Goal: Find specific page/section: Find specific page/section

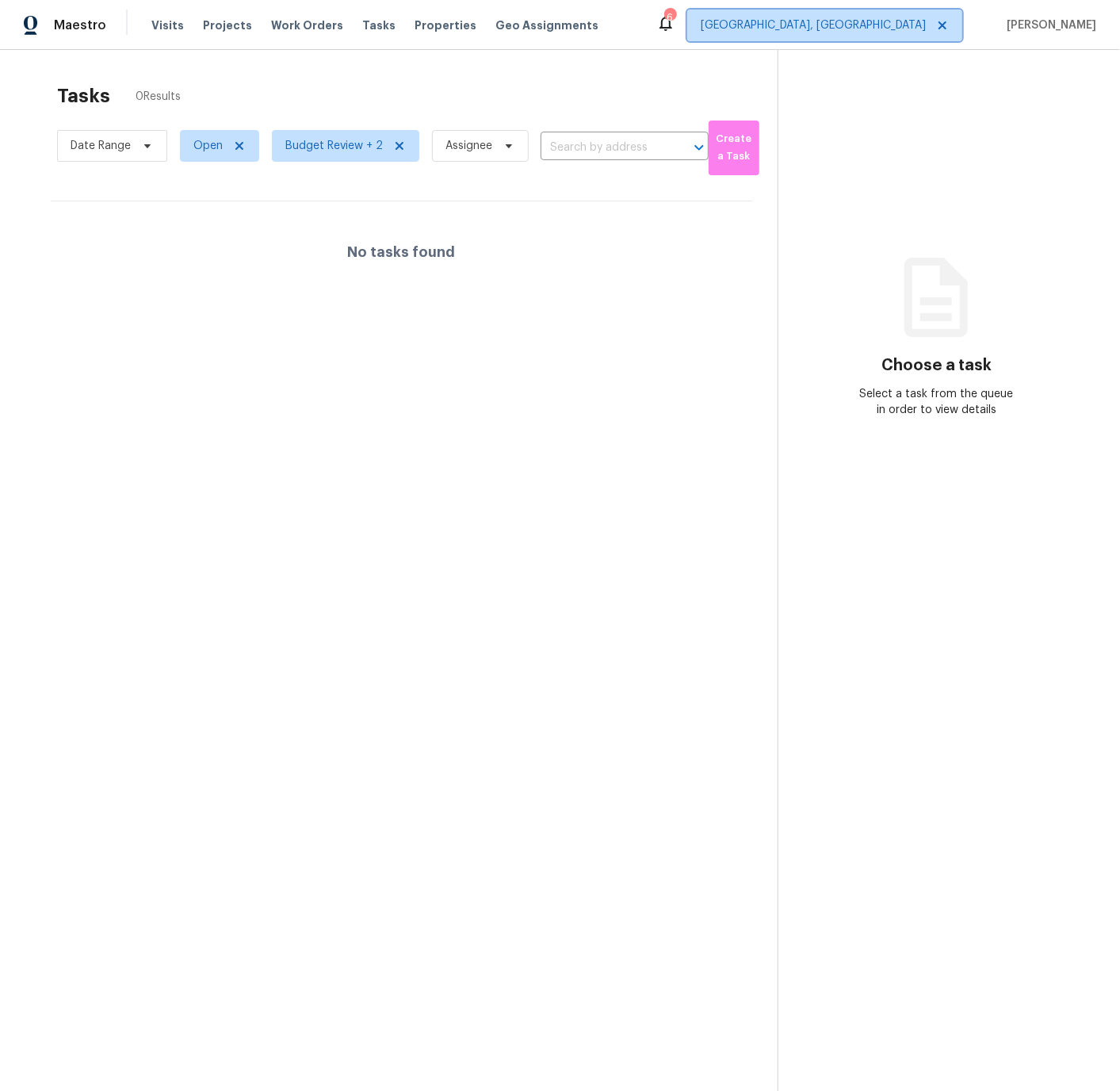
click at [889, 29] on span "[GEOGRAPHIC_DATA], [GEOGRAPHIC_DATA]" at bounding box center [812, 26] width 225 height 16
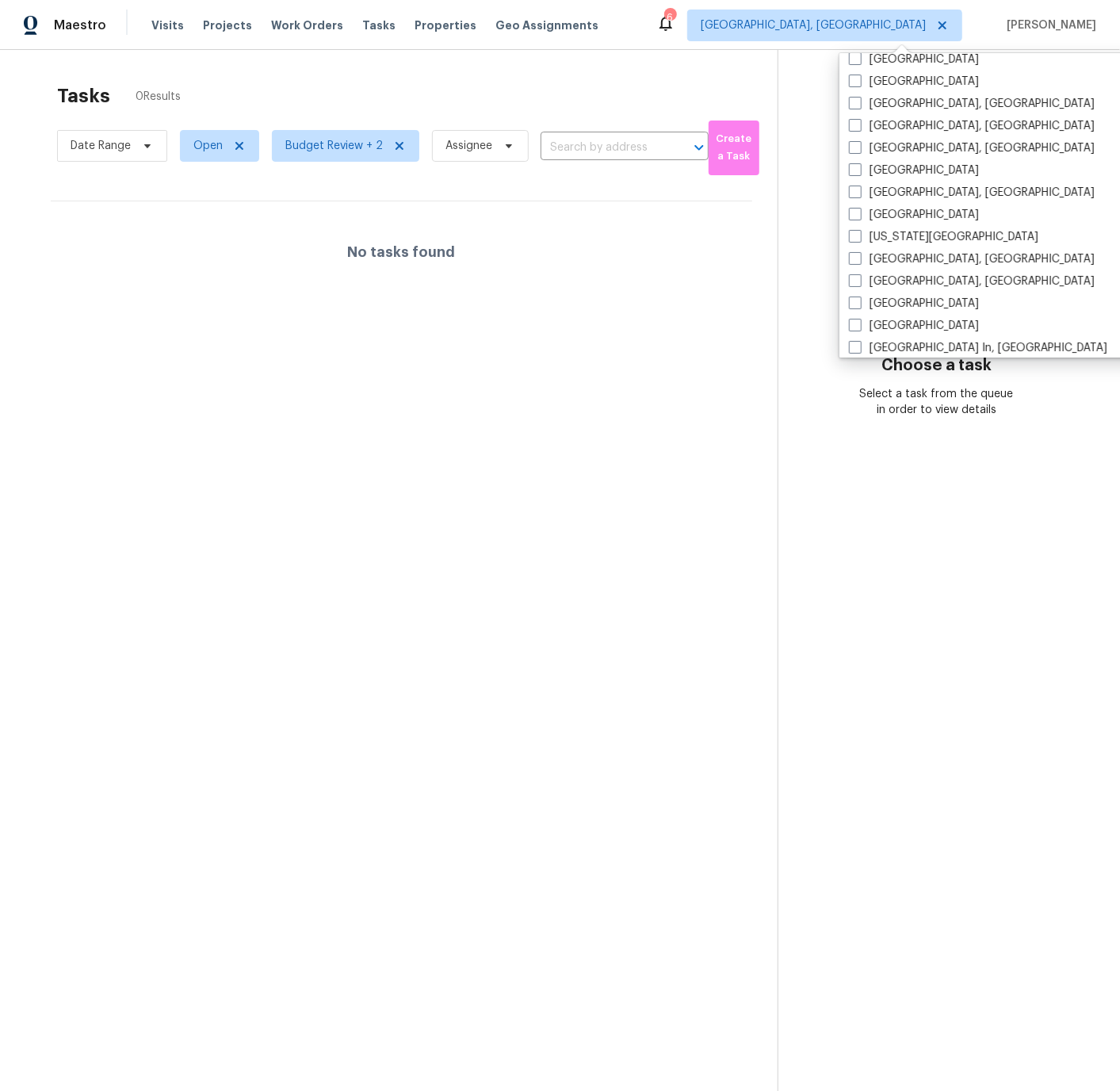
scroll to position [434, 0]
click at [859, 190] on span at bounding box center [855, 190] width 13 height 13
click at [859, 190] on input "Indianapolis, IN" at bounding box center [854, 188] width 10 height 10
checkbox input "true"
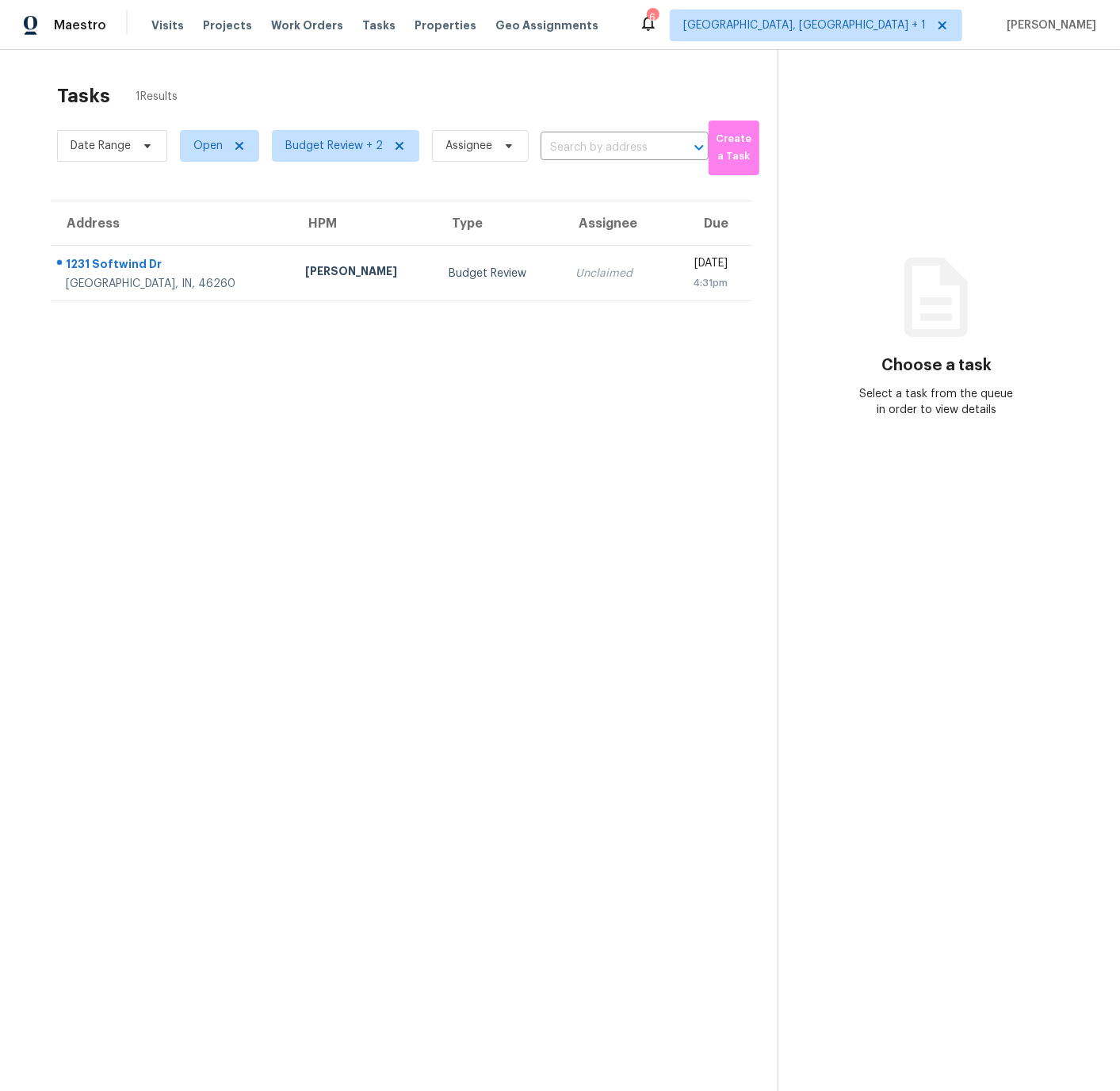
click at [461, 367] on section "Tasks 1 Results Date Range Open Budget Review + 2 Assignee ​ Create a Task Addr…" at bounding box center [402, 608] width 753 height 1065
